Goal: Information Seeking & Learning: Learn about a topic

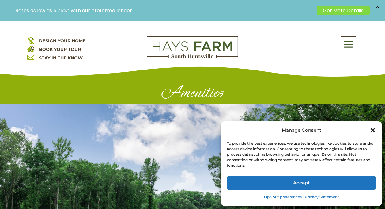
click at [49, 209] on div at bounding box center [192, 188] width 385 height 169
click at [334, 9] on link "Get More Details" at bounding box center [343, 10] width 53 height 9
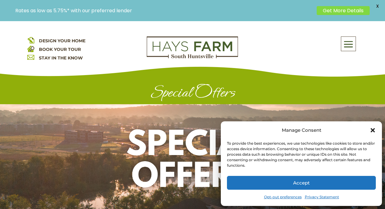
click at [363, 189] on button "Accept" at bounding box center [301, 183] width 149 height 14
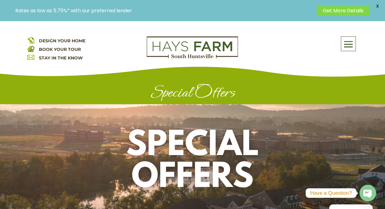
click at [364, 189] on circle "button" at bounding box center [368, 193] width 17 height 17
